Goal: Transaction & Acquisition: Download file/media

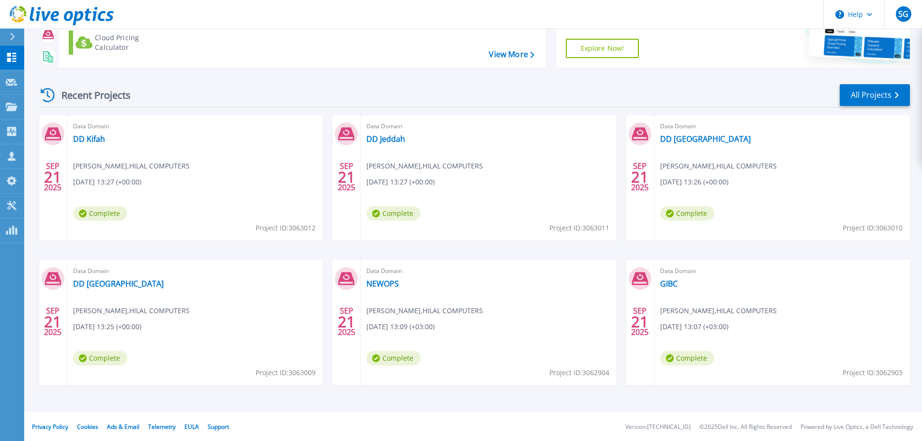
scroll to position [95, 0]
click at [883, 91] on link "All Projects" at bounding box center [875, 95] width 70 height 22
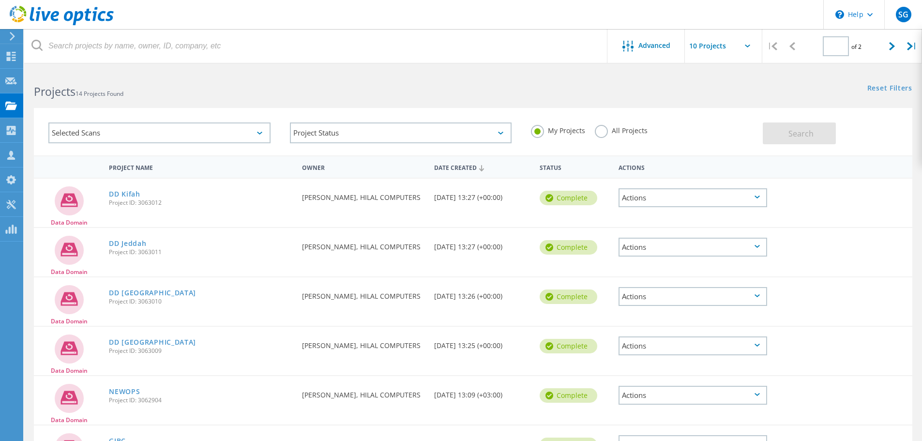
type input "1"
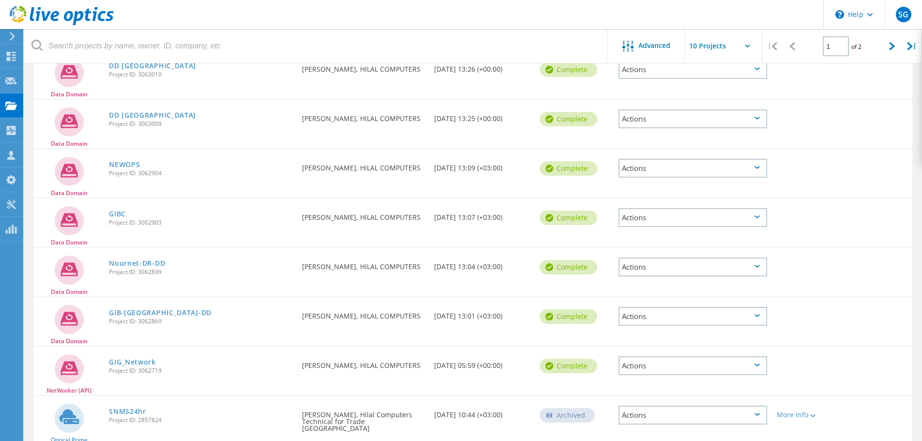
scroll to position [242, 0]
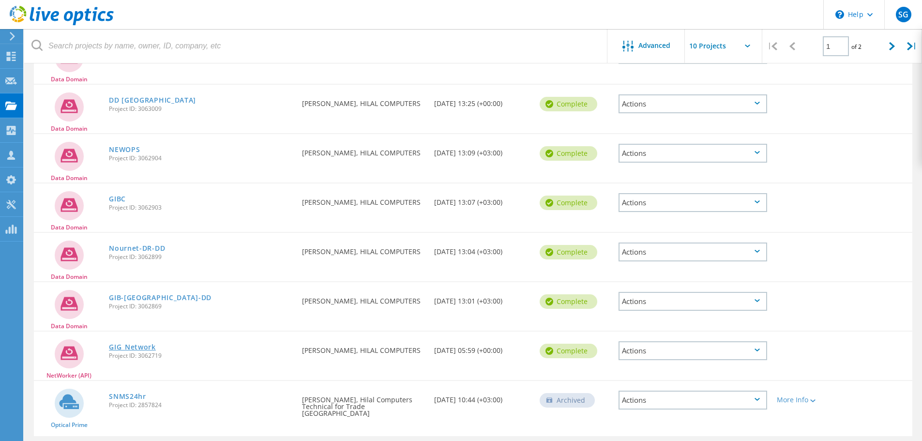
click at [143, 346] on link "GIG_Network" at bounding box center [132, 347] width 47 height 7
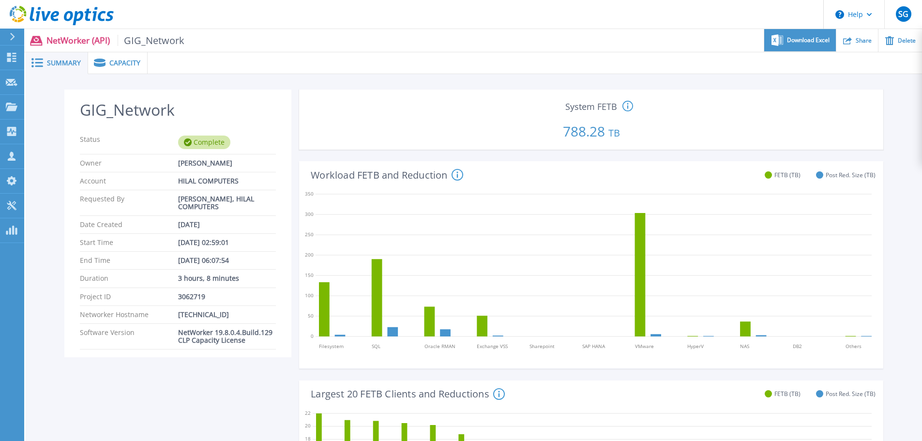
click at [821, 35] on div "Download Excel" at bounding box center [799, 40] width 71 height 23
